Goal: Information Seeking & Learning: Learn about a topic

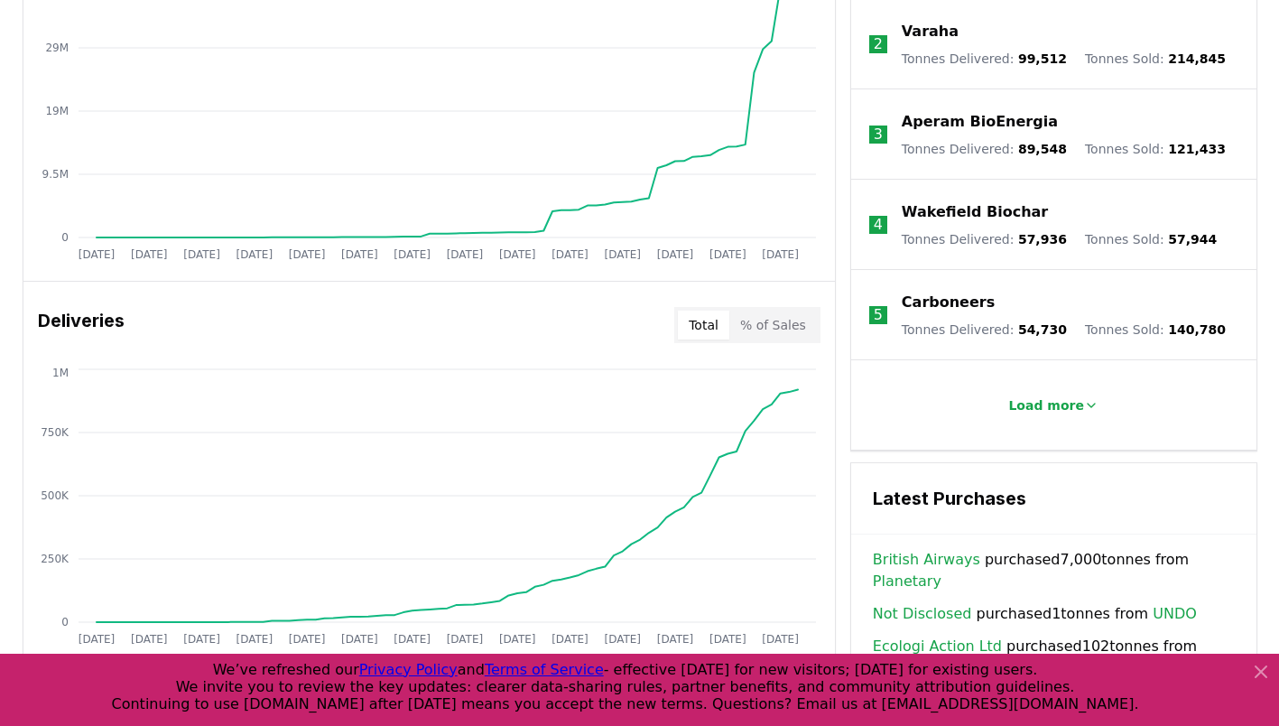
scroll to position [903, 0]
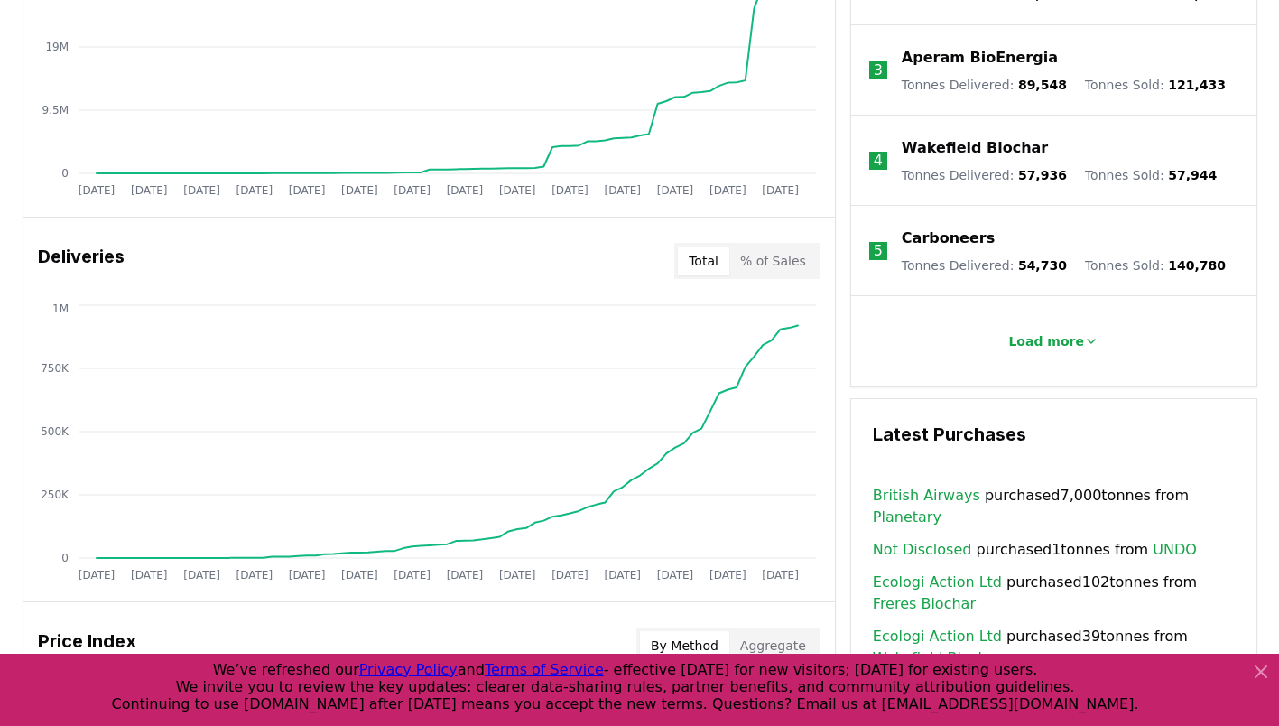
click at [1265, 666] on icon at bounding box center [1261, 672] width 22 height 22
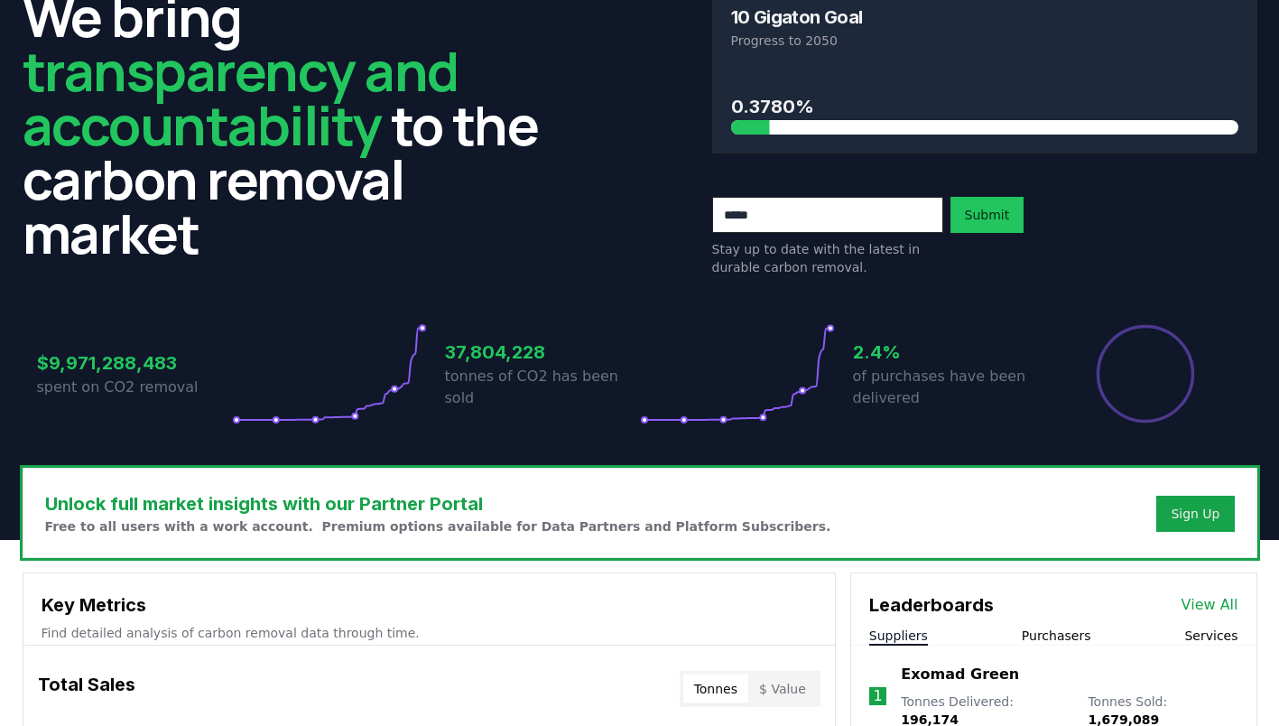
scroll to position [0, 0]
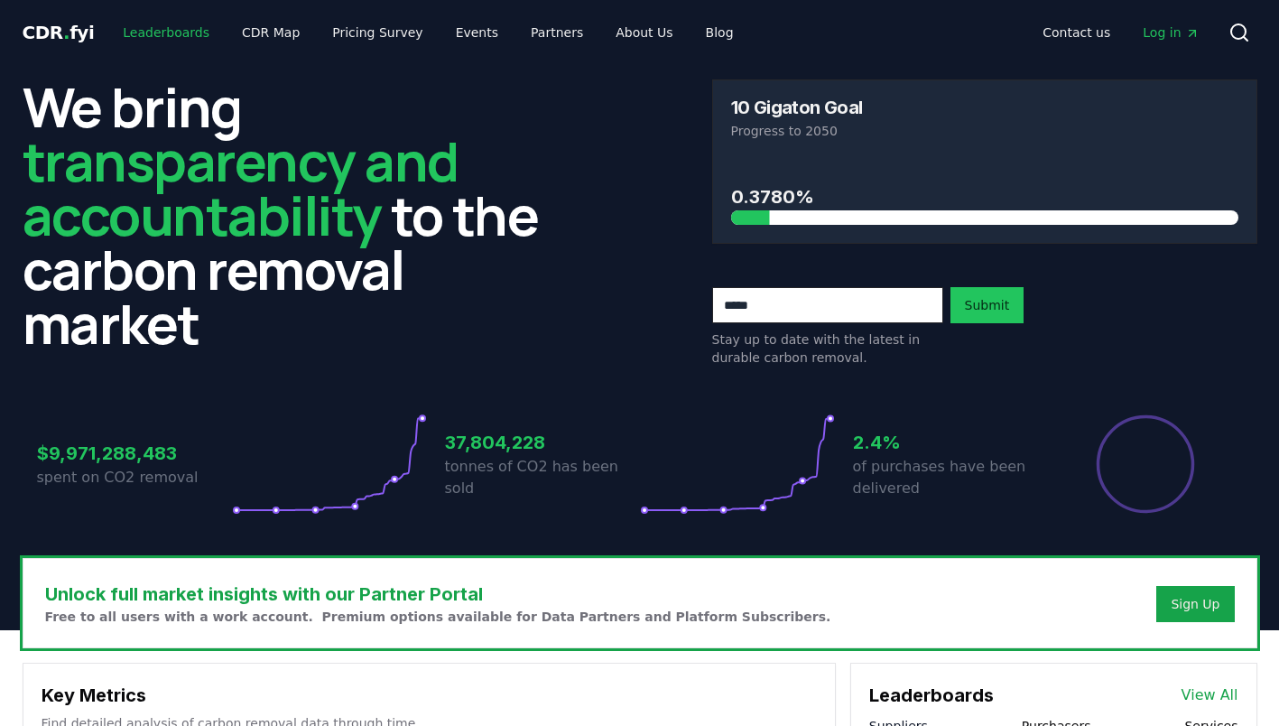
click at [179, 29] on link "Leaderboards" at bounding box center [166, 32] width 116 height 32
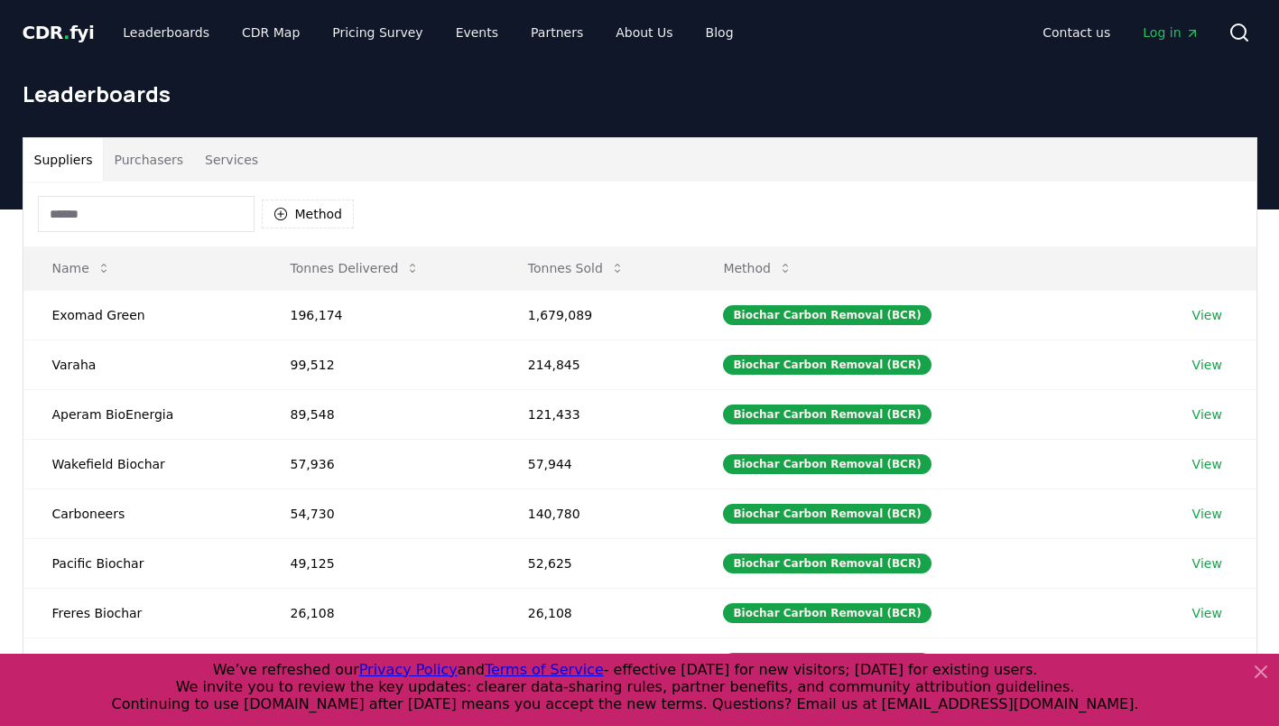
click at [129, 213] on input at bounding box center [146, 214] width 217 height 36
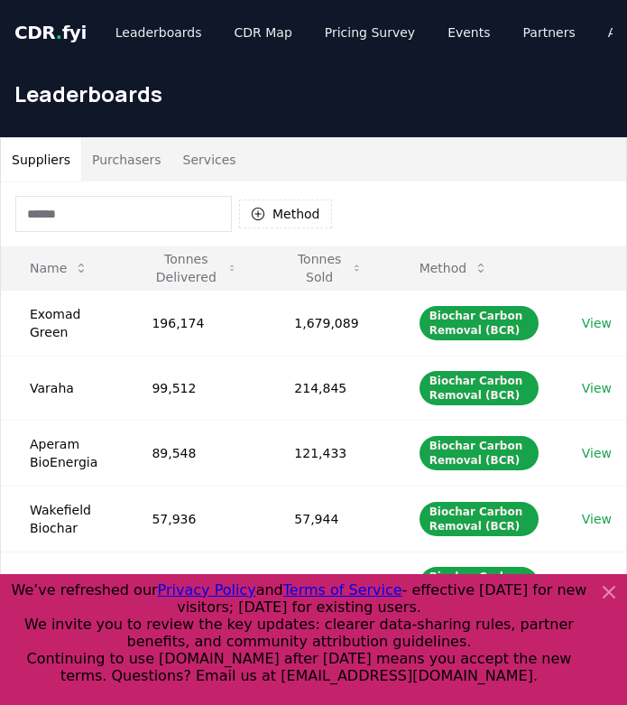
click at [152, 224] on input at bounding box center [123, 214] width 217 height 36
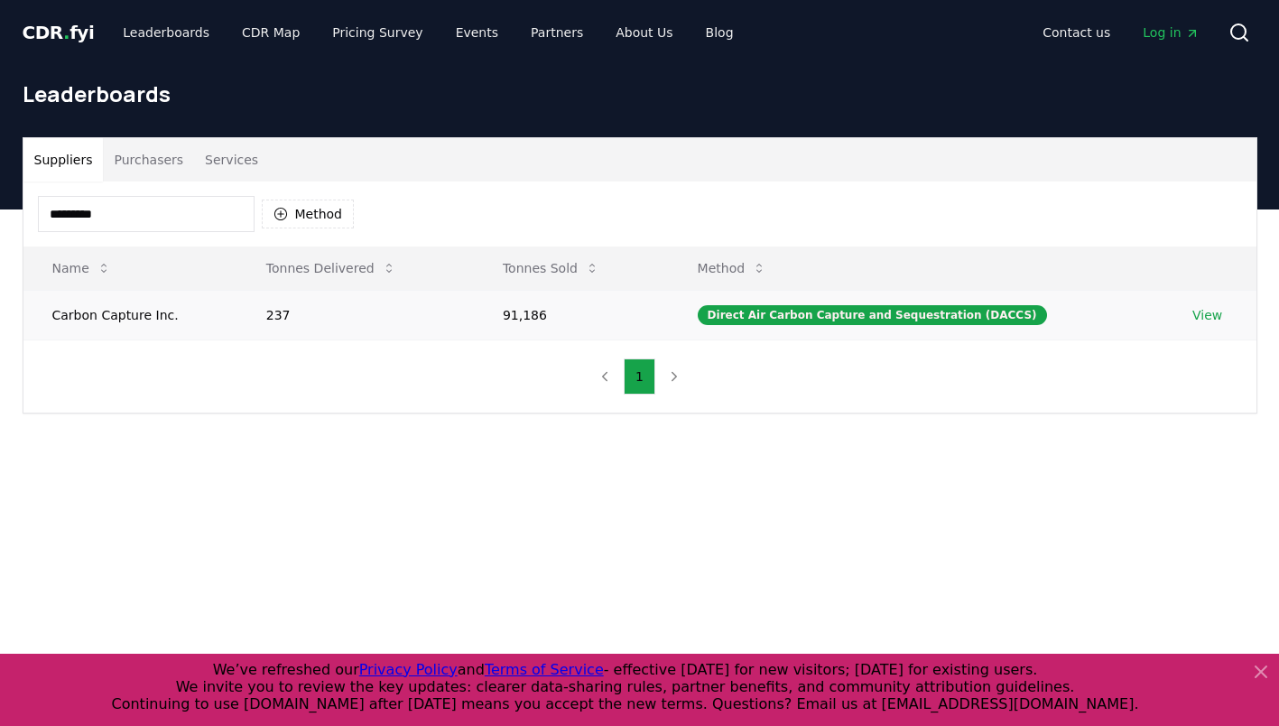
type input "*********"
click at [1198, 309] on link "View" at bounding box center [1207, 315] width 30 height 18
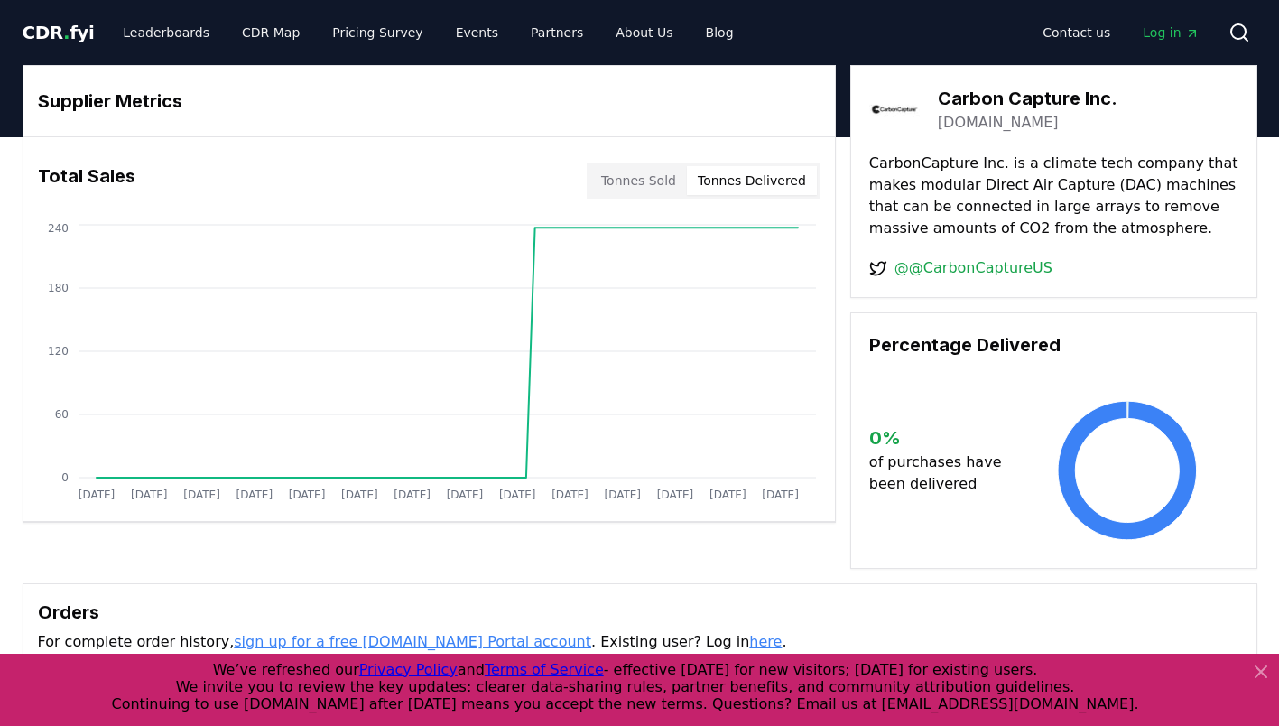
click at [732, 189] on button "Tonnes Delivered" at bounding box center [752, 180] width 130 height 29
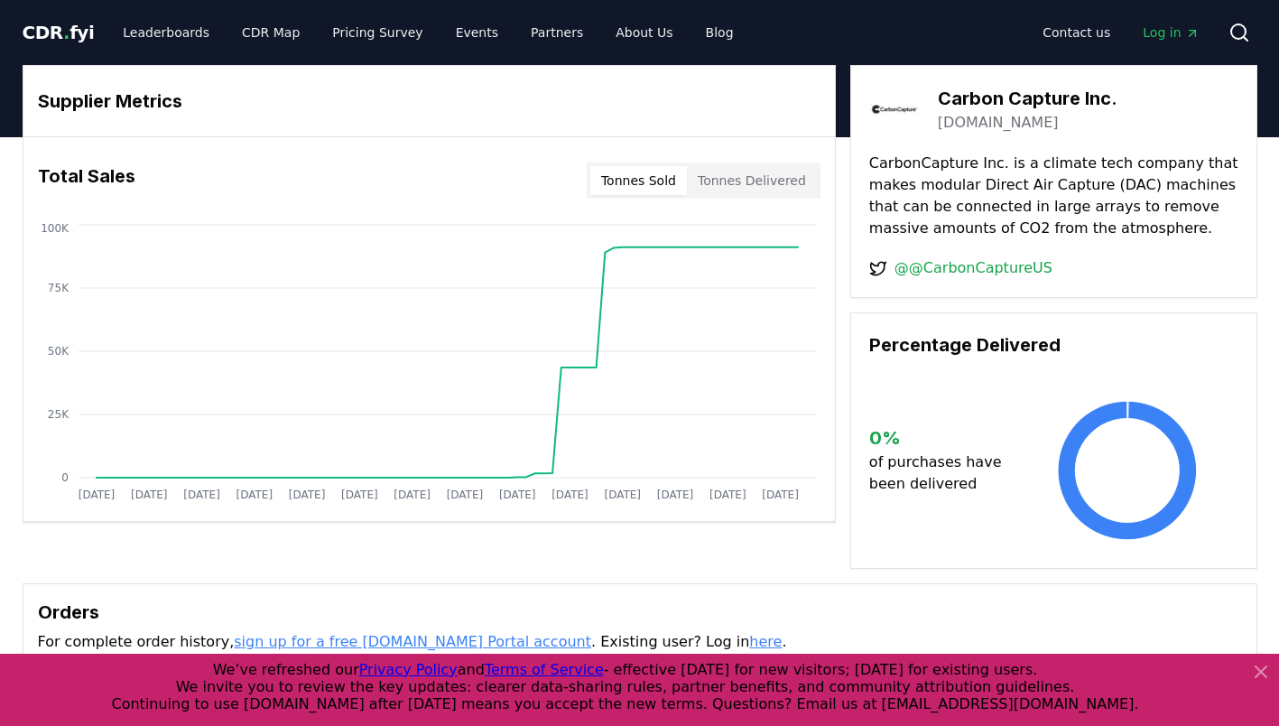
click at [632, 171] on button "Tonnes Sold" at bounding box center [638, 180] width 97 height 29
click at [148, 29] on link "Leaderboards" at bounding box center [166, 32] width 116 height 32
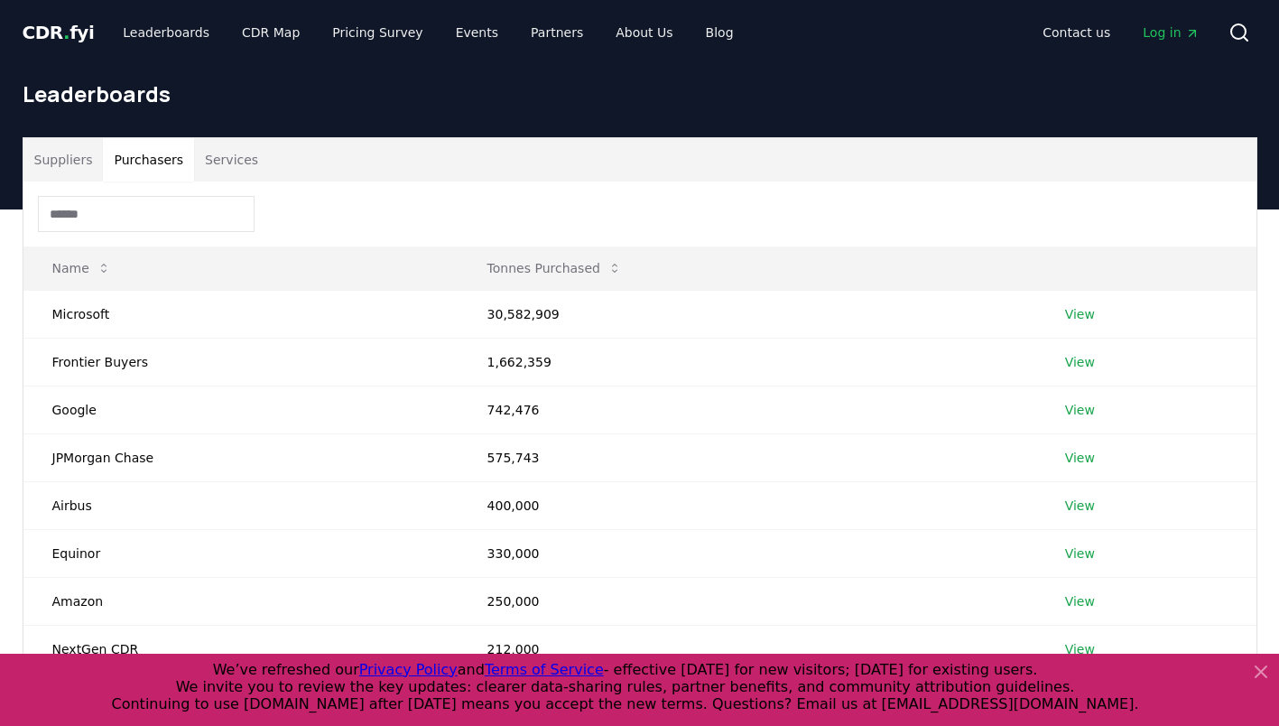
click at [131, 166] on button "Purchasers" at bounding box center [148, 159] width 91 height 43
click at [251, 157] on button "Services" at bounding box center [231, 159] width 75 height 43
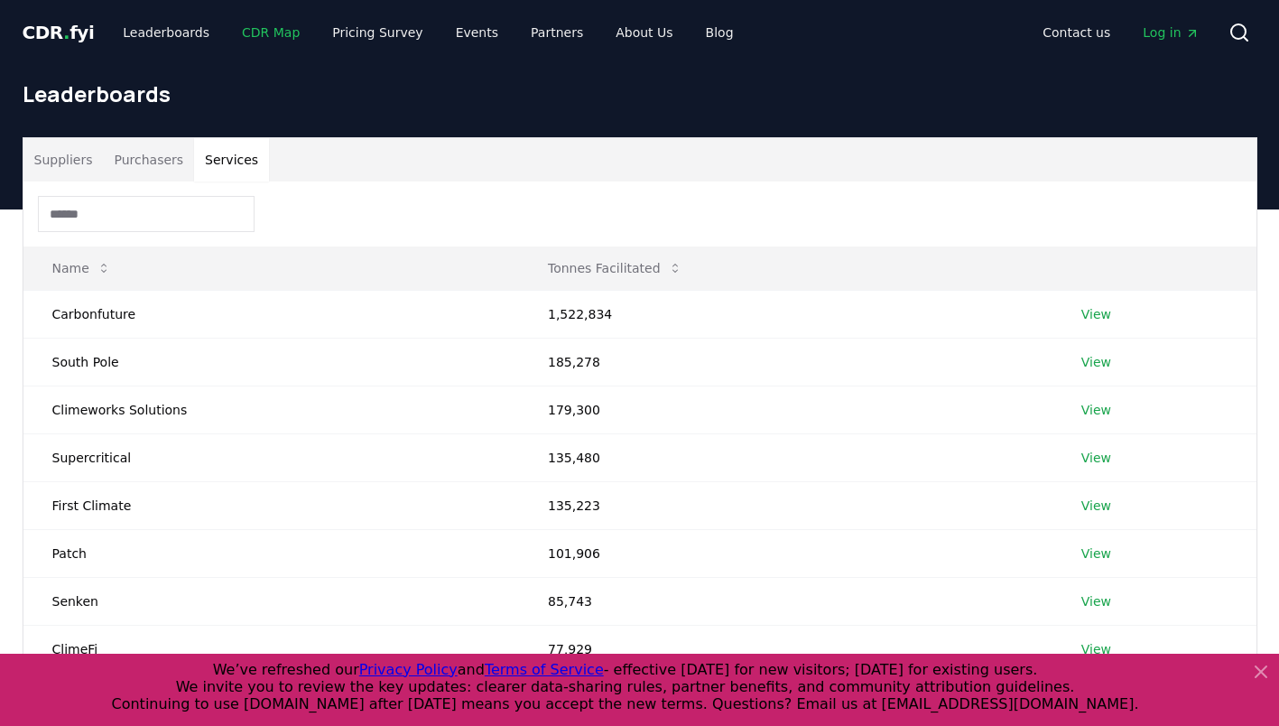
click at [268, 33] on link "CDR Map" at bounding box center [270, 32] width 87 height 32
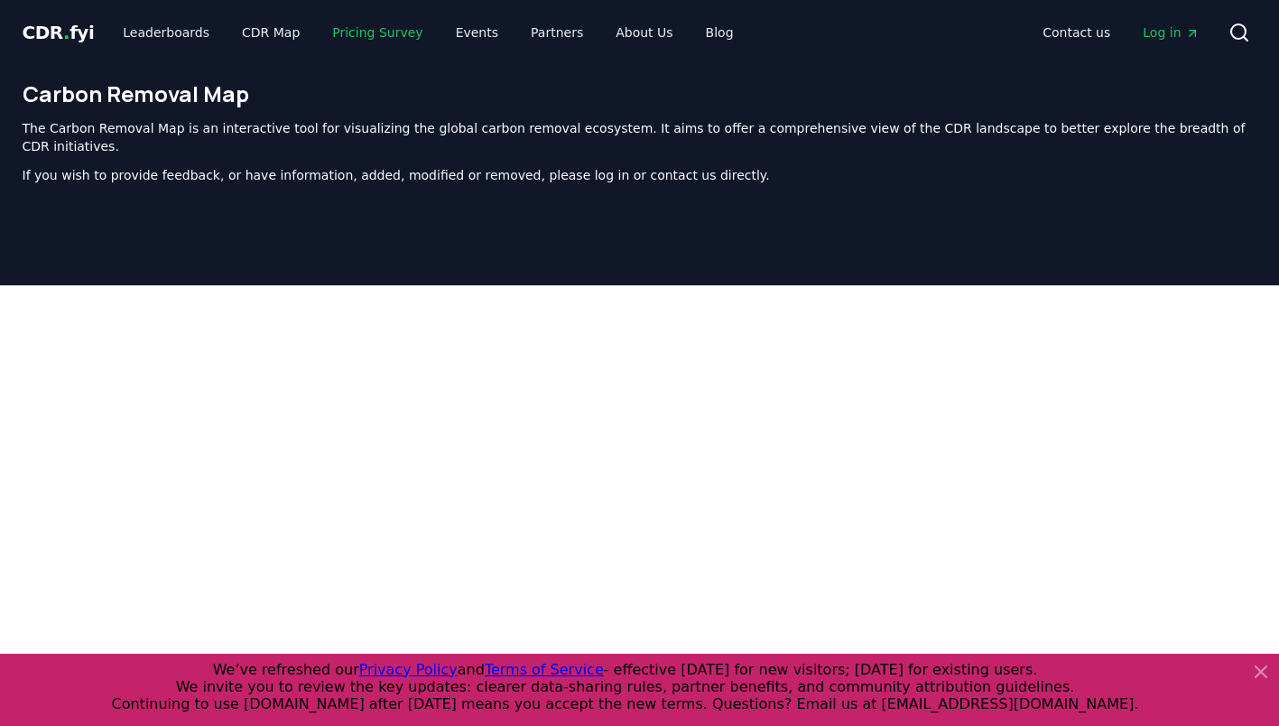
click at [333, 38] on link "Pricing Survey" at bounding box center [377, 32] width 119 height 32
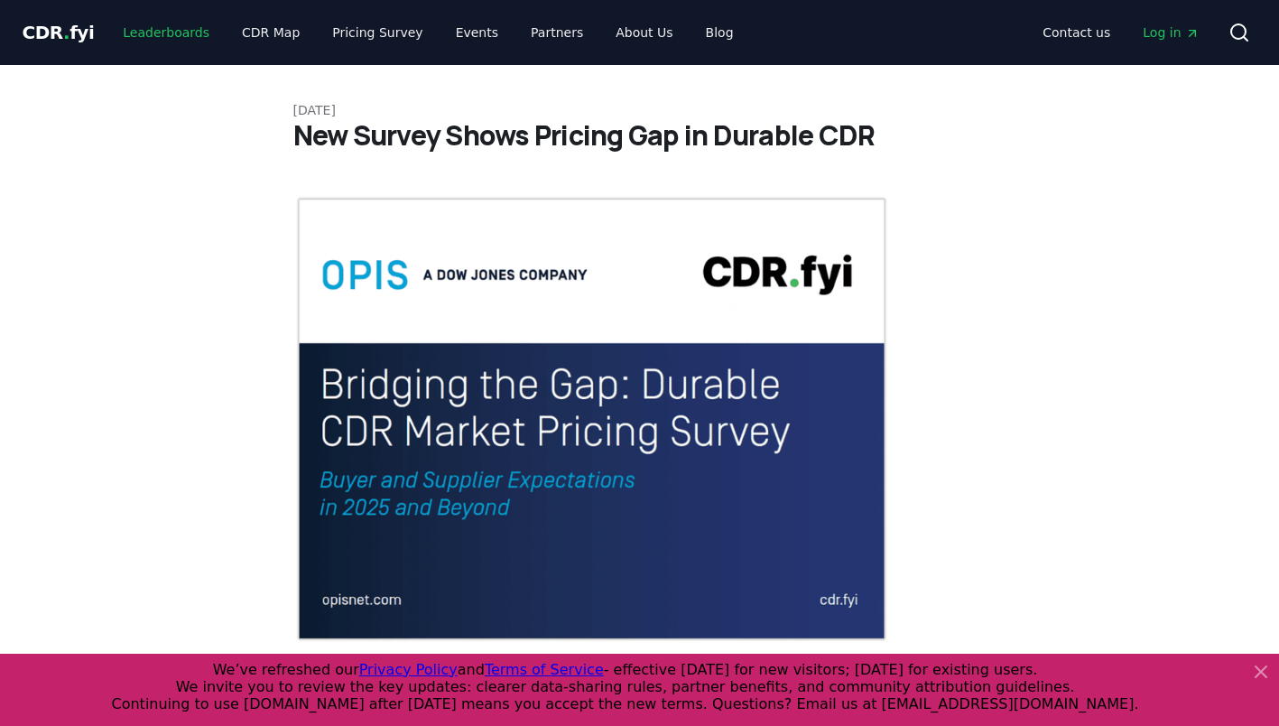
click at [140, 42] on link "Leaderboards" at bounding box center [166, 32] width 116 height 32
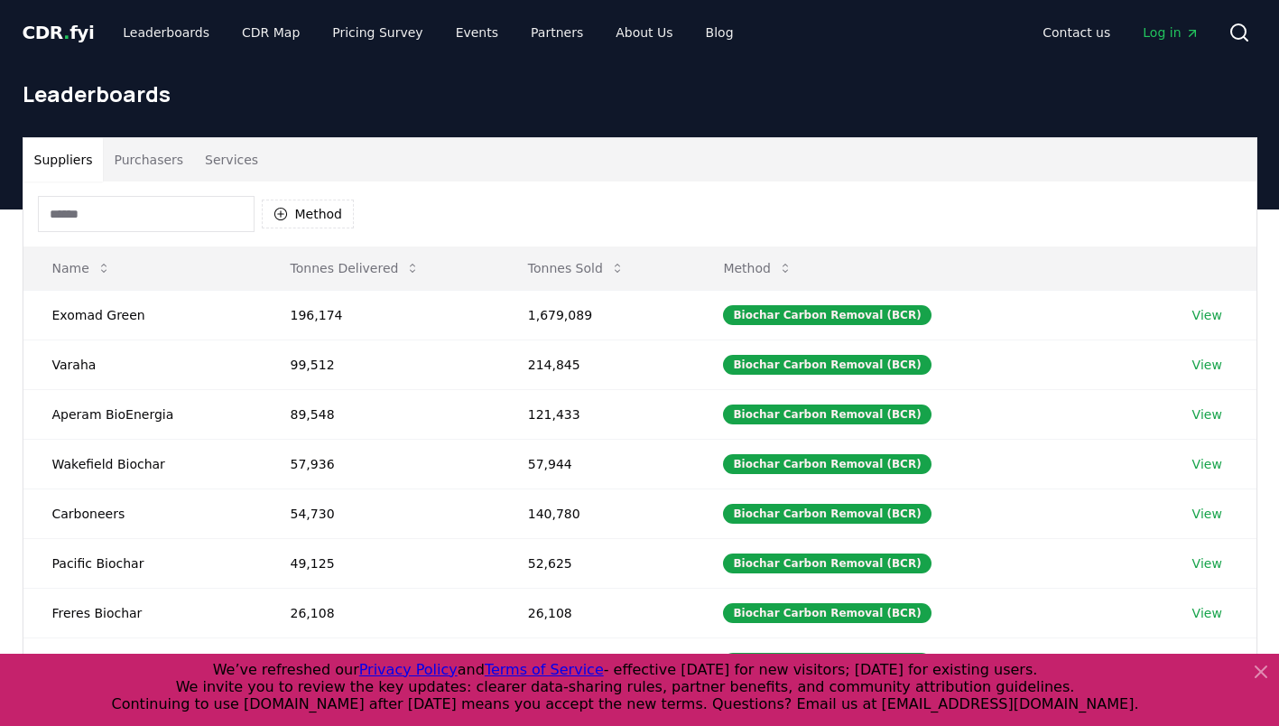
click at [56, 29] on span "CDR . fyi" at bounding box center [59, 33] width 72 height 22
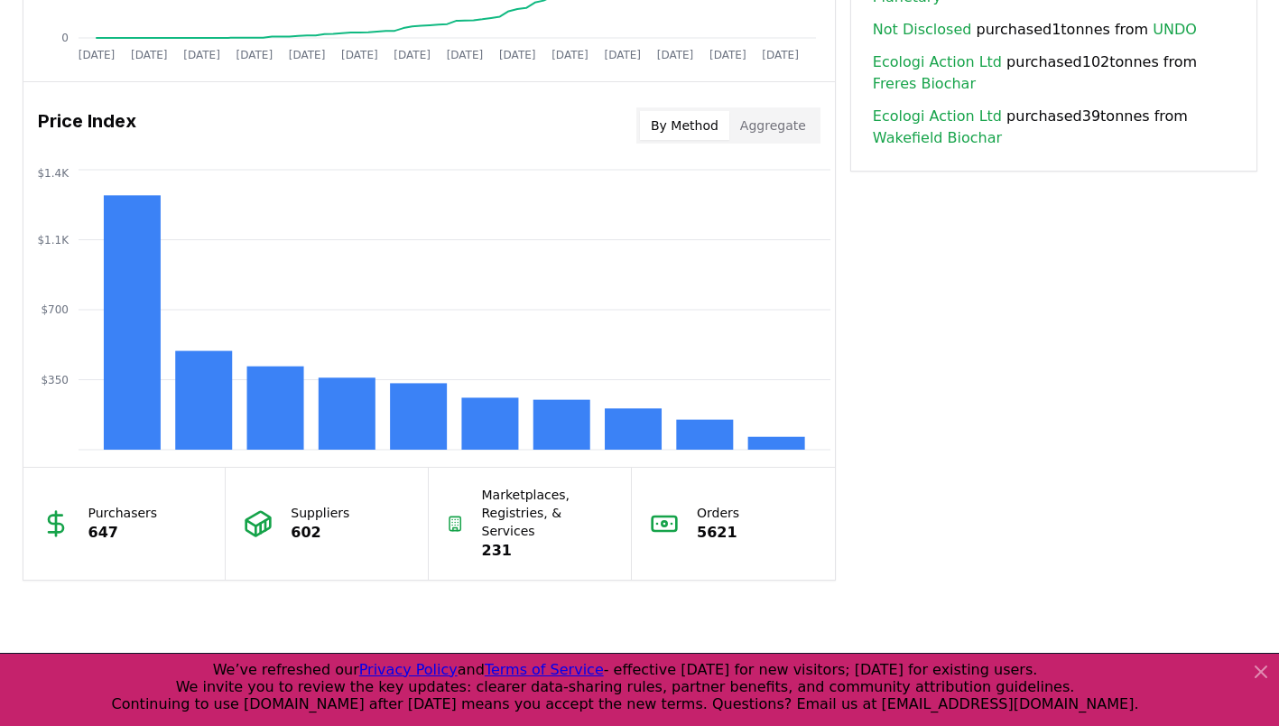
scroll to position [1444, 0]
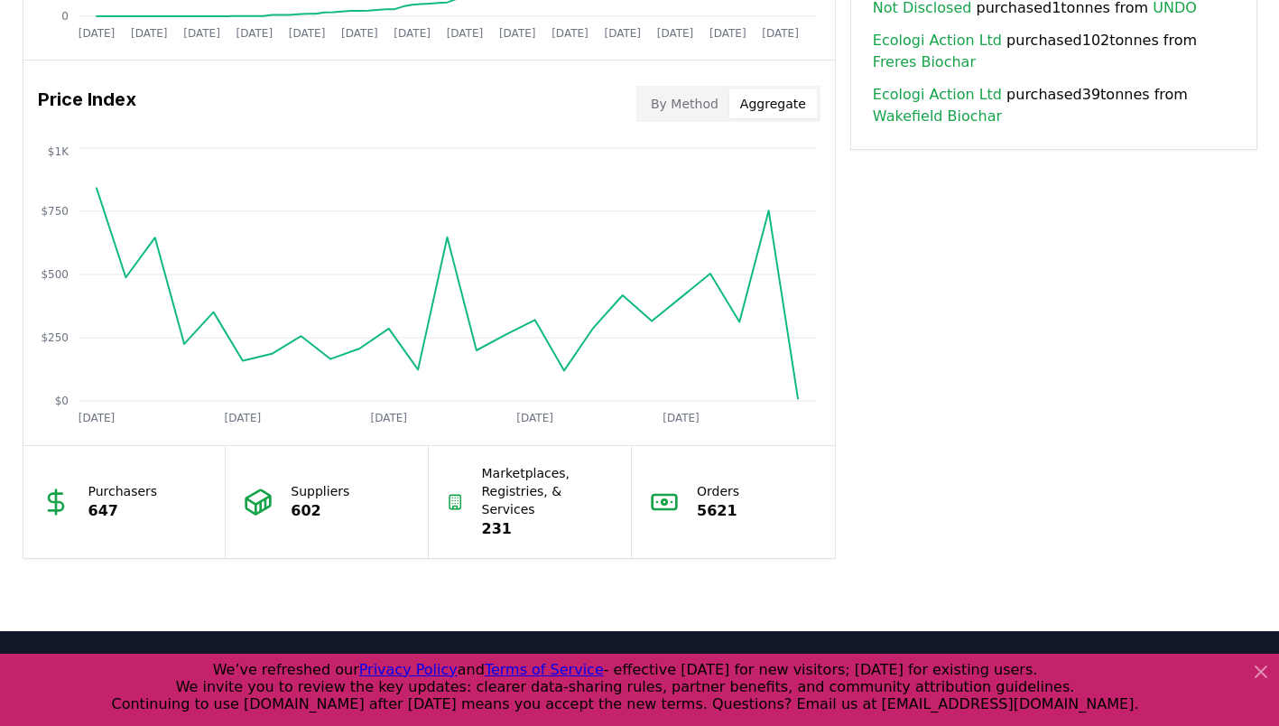
click at [759, 105] on button "Aggregate" at bounding box center [773, 103] width 88 height 29
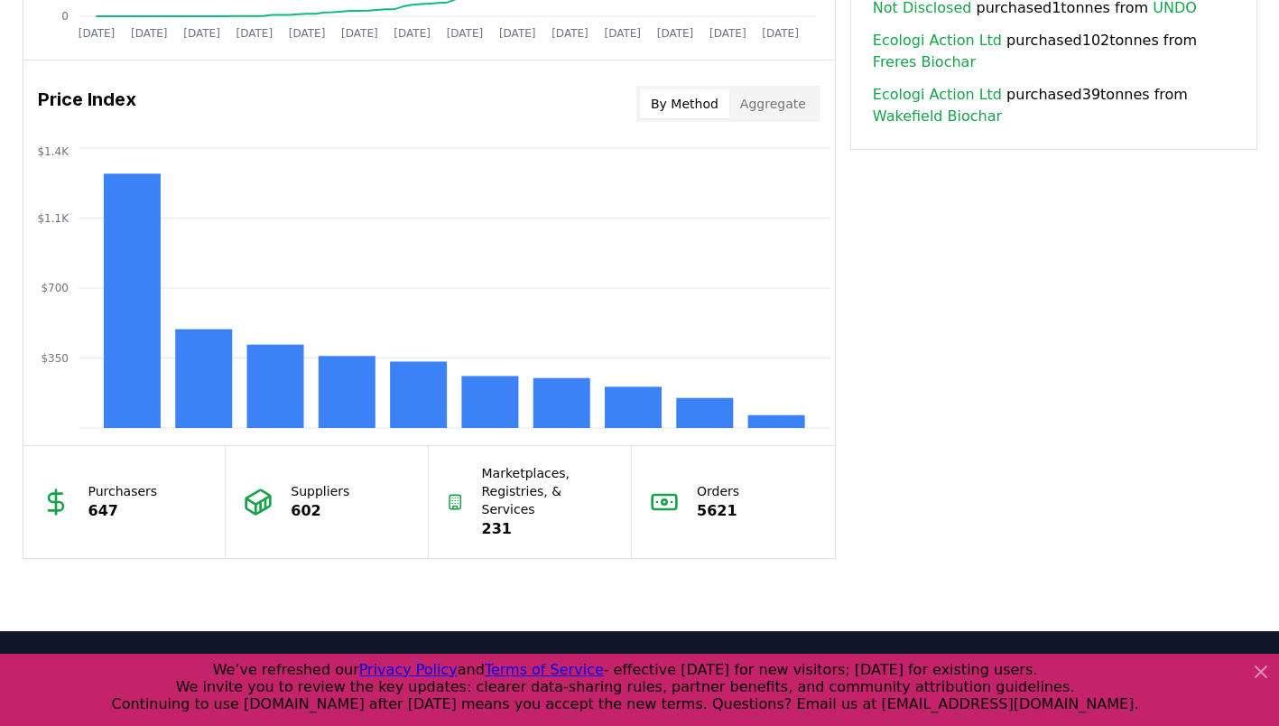
click at [697, 105] on button "By Method" at bounding box center [684, 103] width 89 height 29
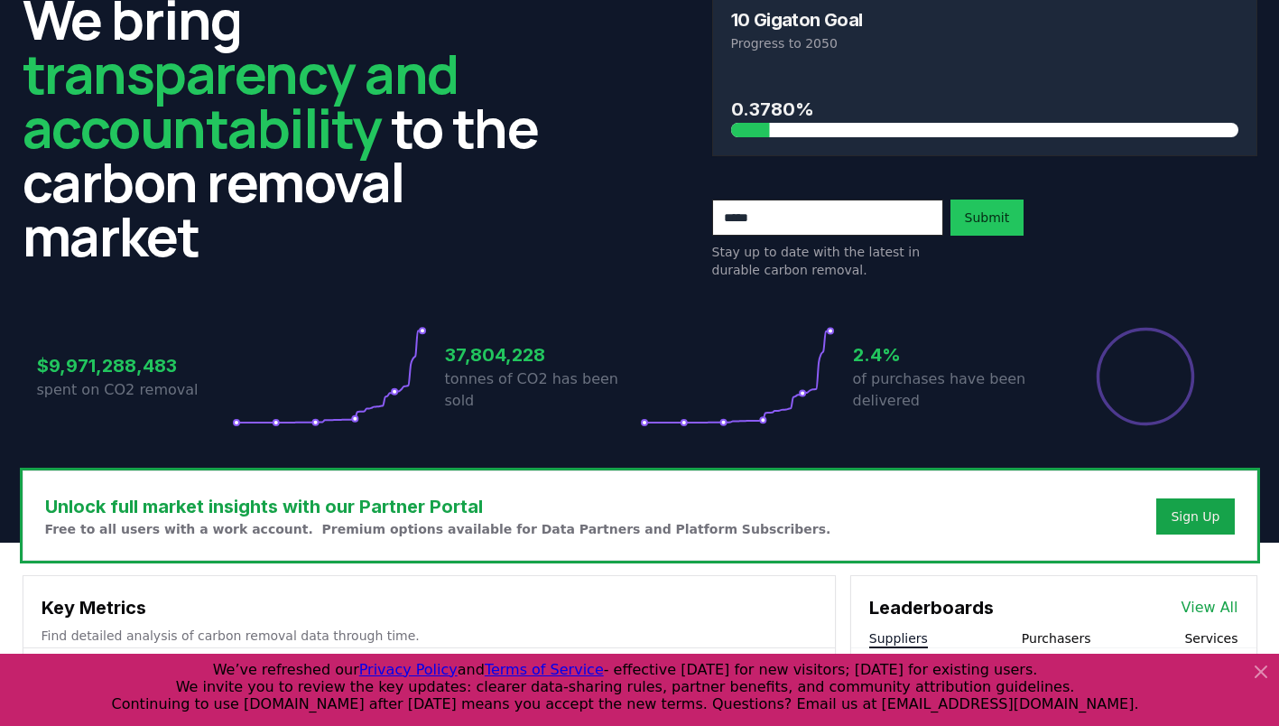
scroll to position [0, 0]
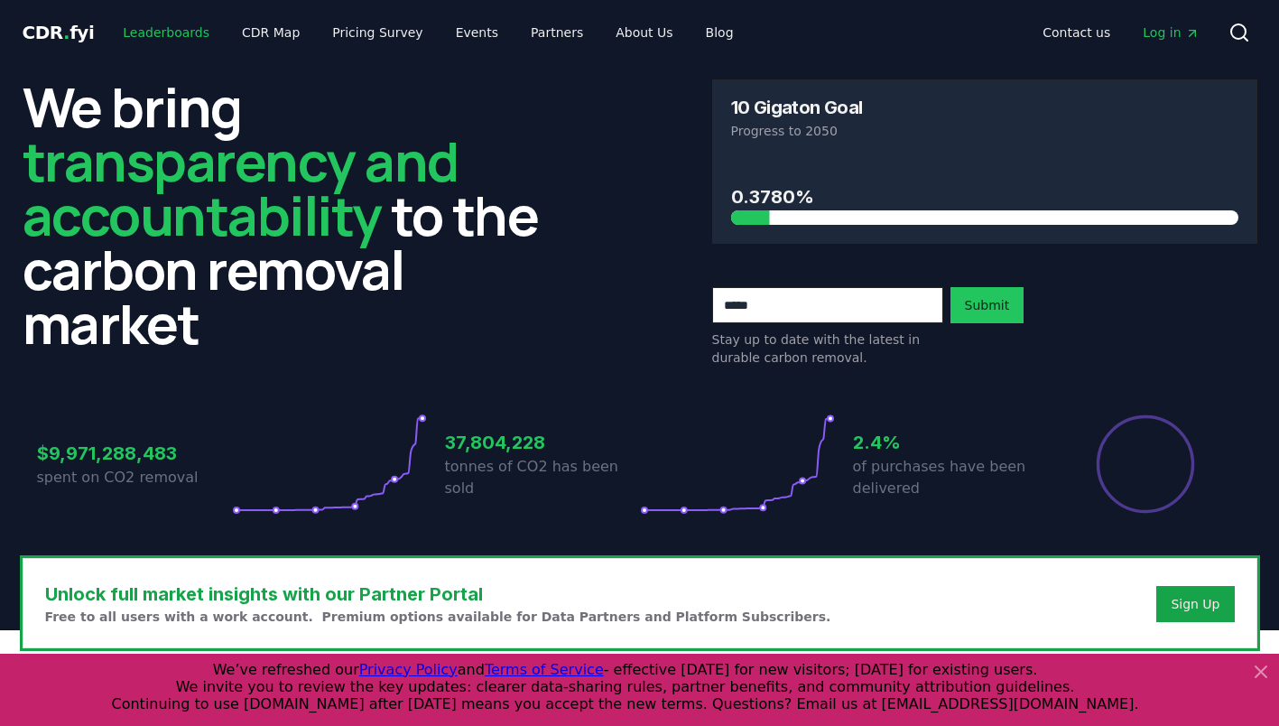
click at [172, 39] on link "Leaderboards" at bounding box center [166, 32] width 116 height 32
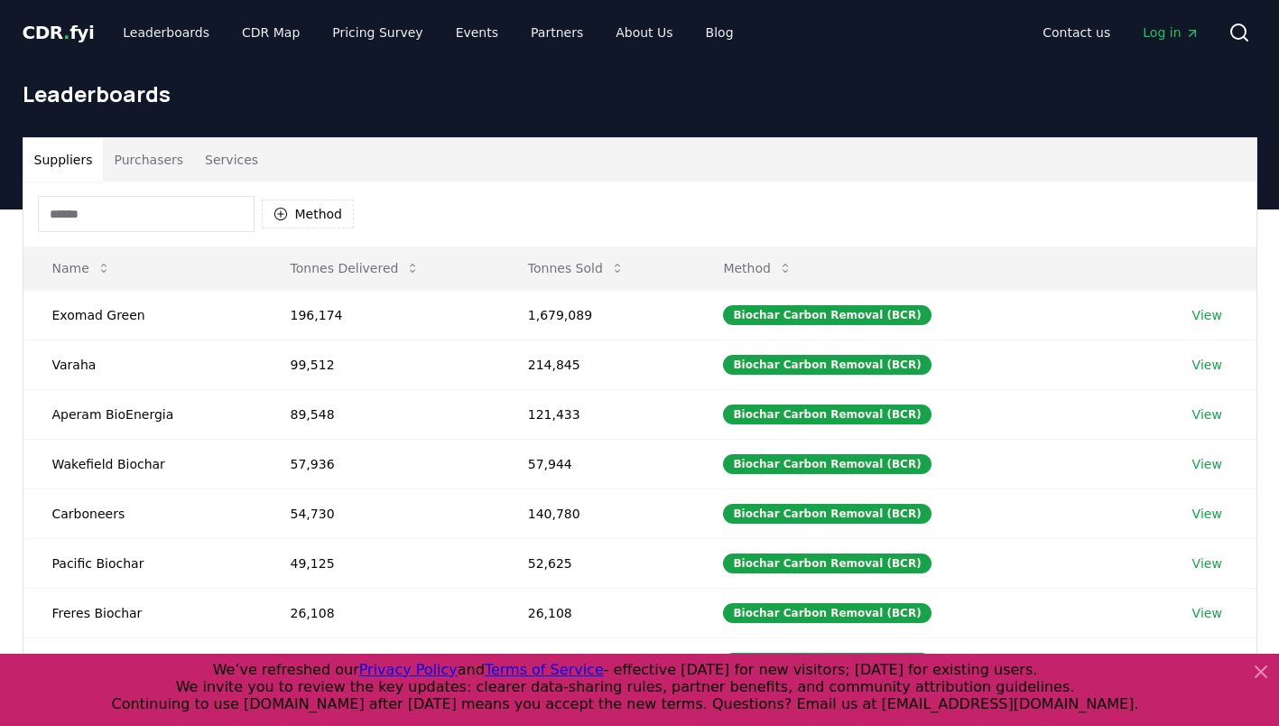
click at [118, 208] on input at bounding box center [146, 214] width 217 height 36
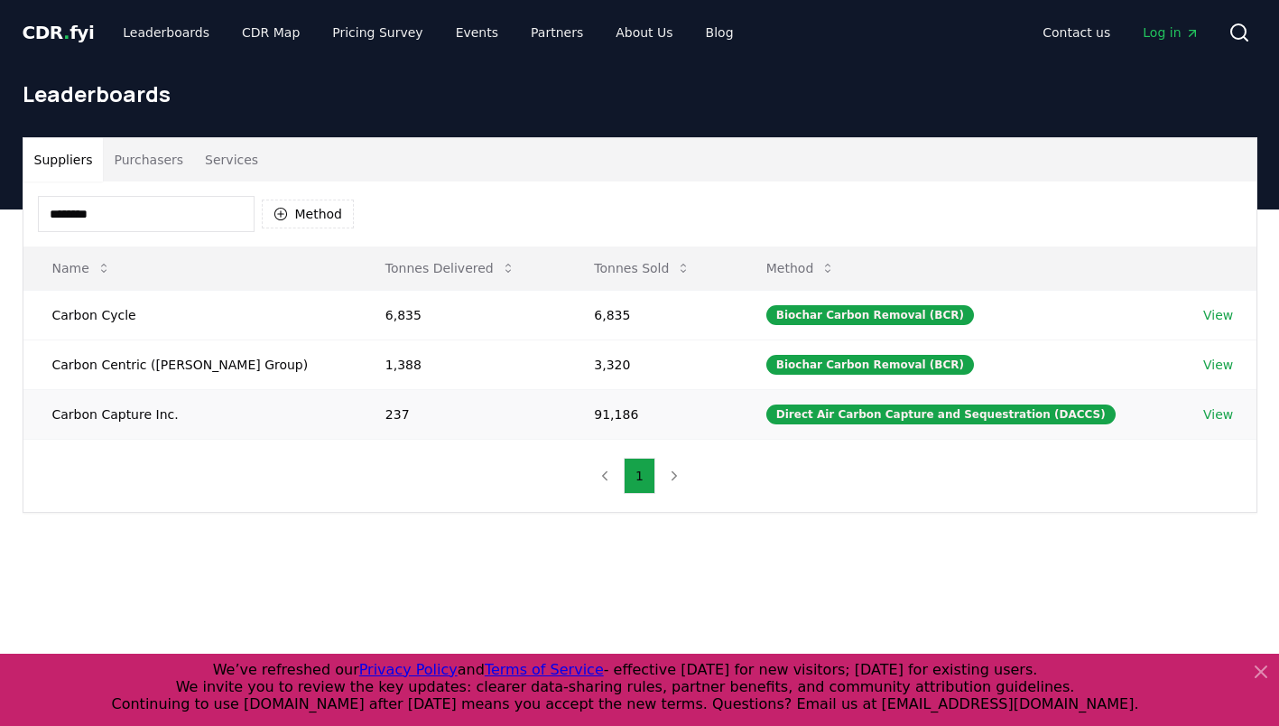
type input "********"
click at [114, 414] on td "Carbon Capture Inc." at bounding box center [189, 414] width 333 height 50
